Goal: Task Accomplishment & Management: Manage account settings

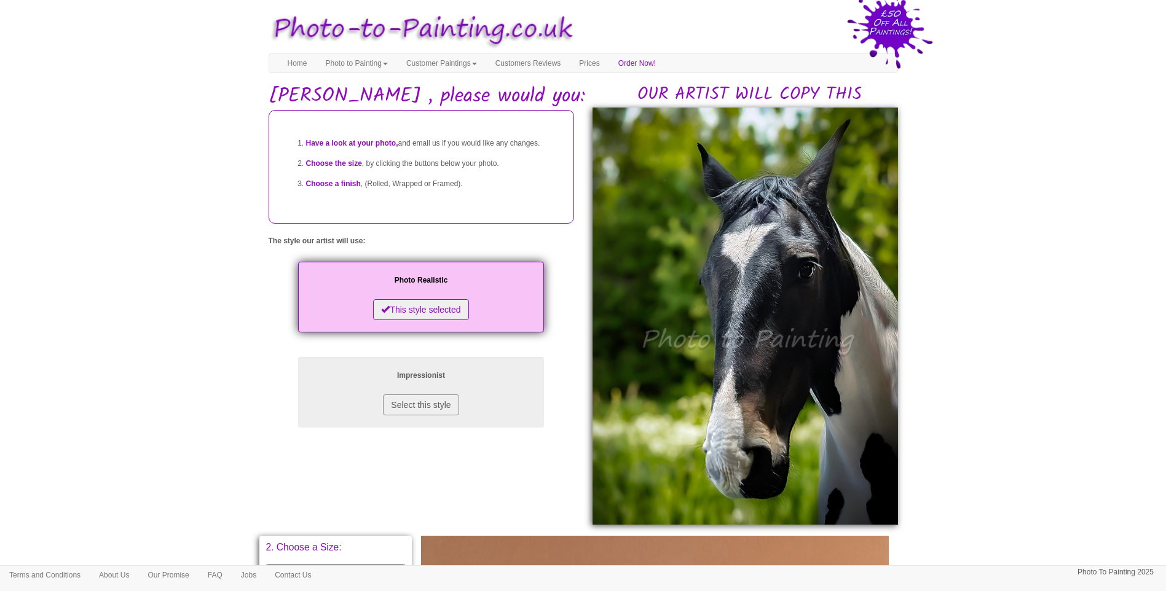
drag, startPoint x: 1084, startPoint y: 379, endPoint x: 774, endPoint y: 443, distance: 317.0
click at [1078, 376] on body "Toggle navigation Menu Home Photo to Painting Photo to Painting Introduction Ho…" at bounding box center [583, 533] width 1166 height 1054
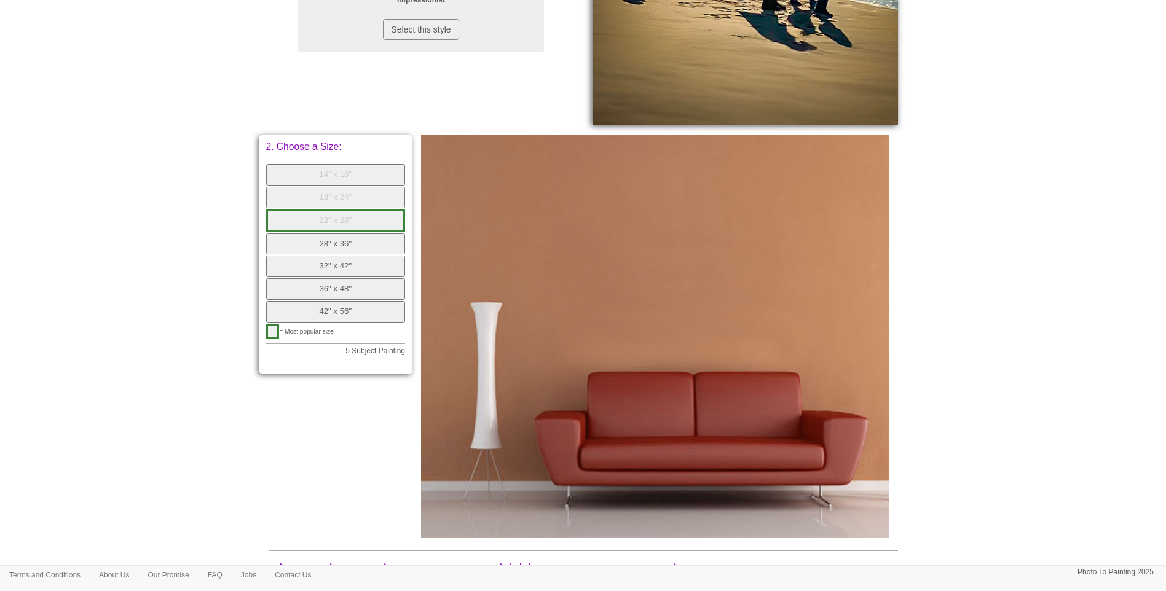
scroll to position [444, 0]
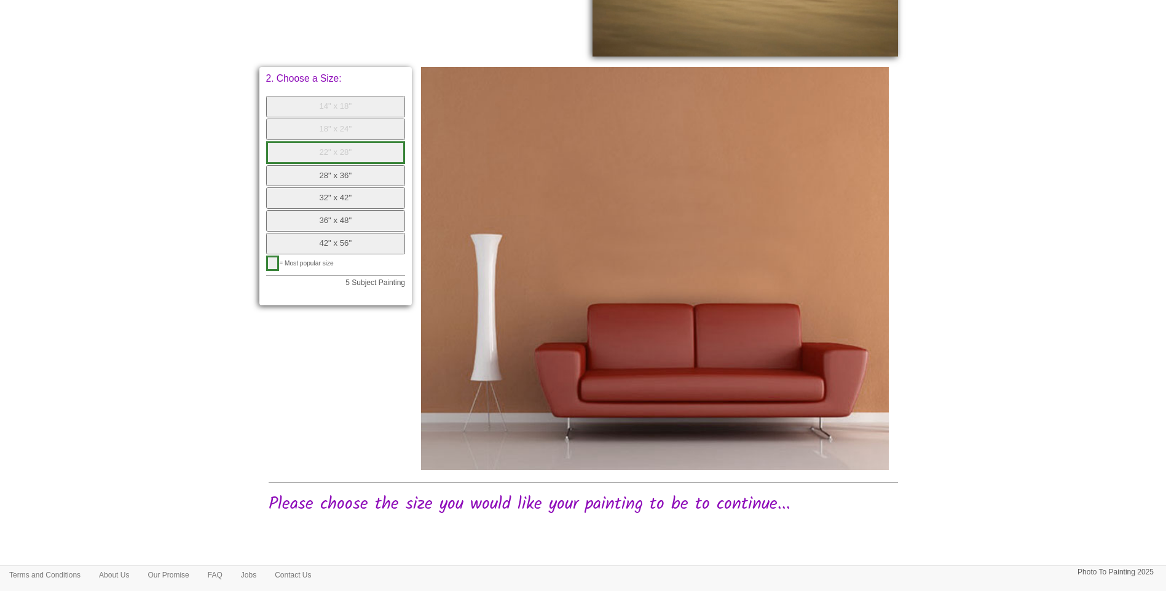
click at [337, 170] on button "28" x 36"" at bounding box center [336, 176] width 140 height 22
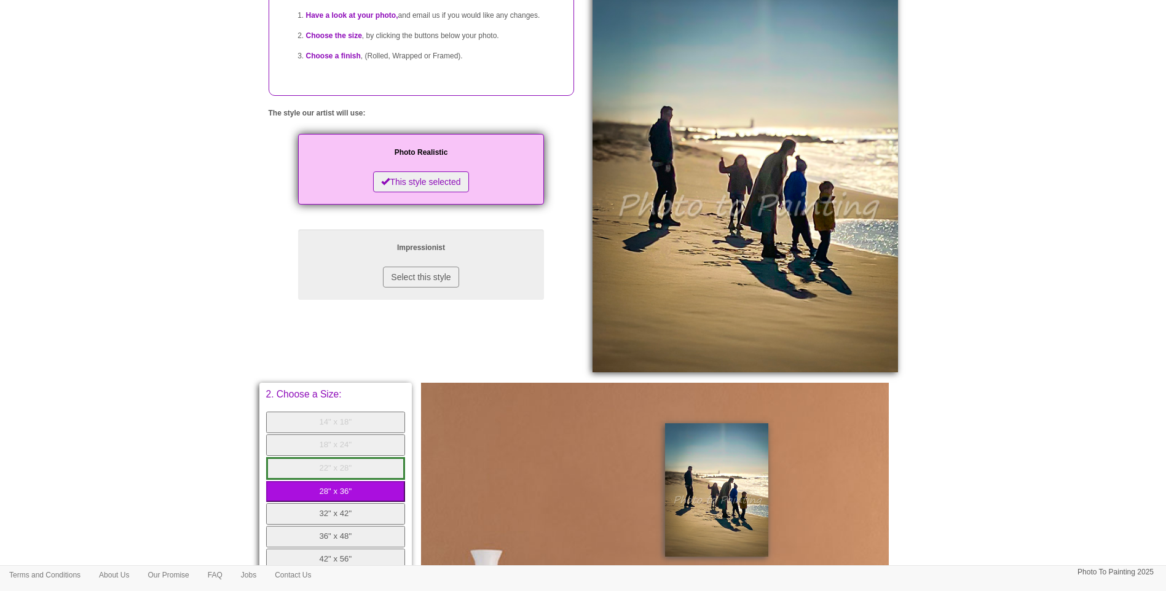
scroll to position [0, 0]
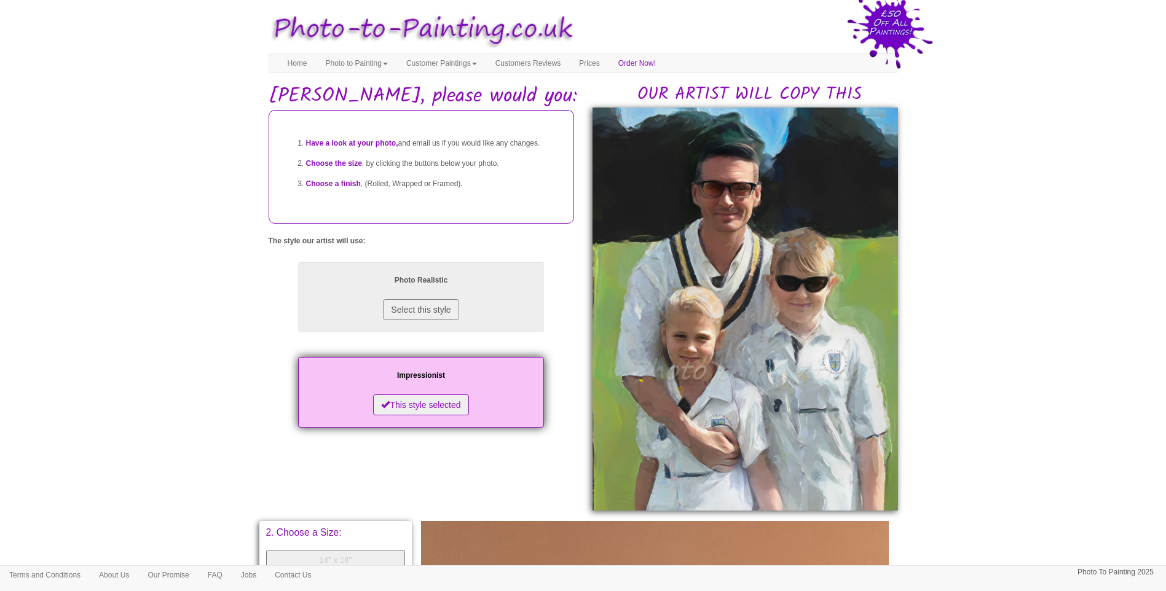
click at [995, 385] on body "Toggle navigation Menu Home Photo to Painting Photo to Painting Introduction Ho…" at bounding box center [583, 525] width 1166 height 1039
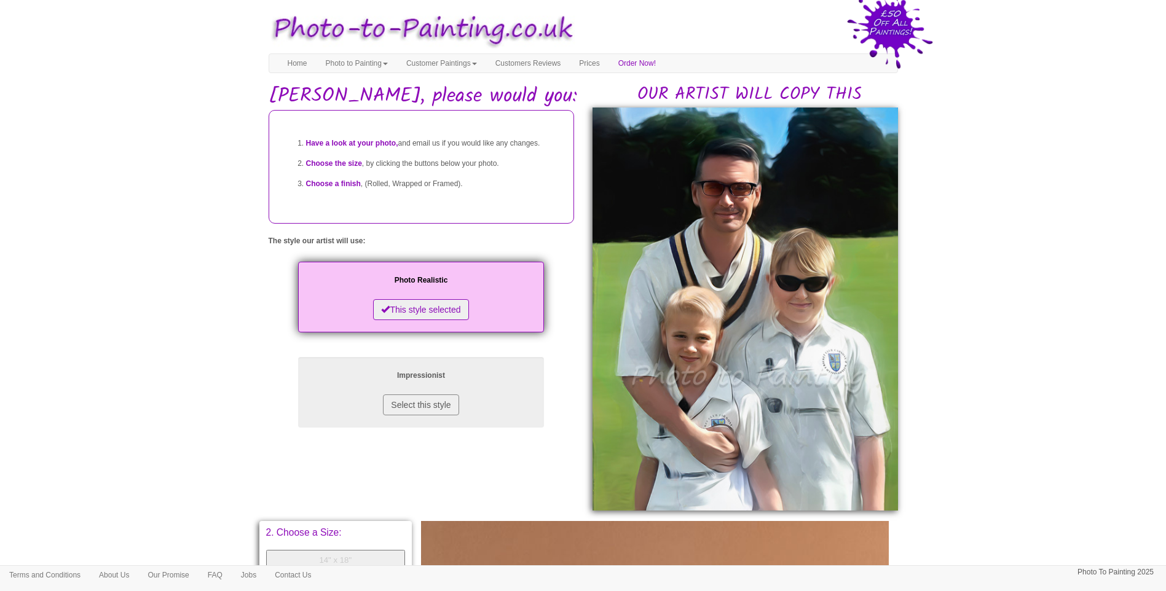
click at [992, 361] on body "Toggle navigation Menu Home Photo to Painting Photo to Painting Introduction Ho…" at bounding box center [583, 525] width 1166 height 1039
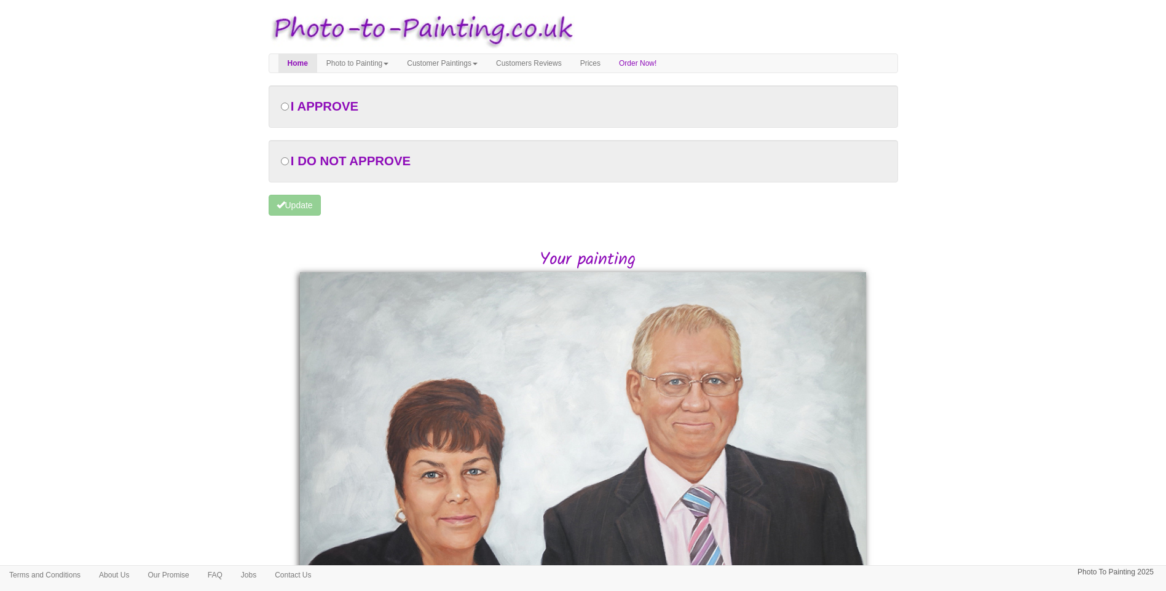
click at [1103, 327] on body "Toggle navigation Menu Home Photo to Painting Photo to Painting Introduction Ho…" at bounding box center [583, 397] width 1166 height 783
